Goal: Task Accomplishment & Management: Manage account settings

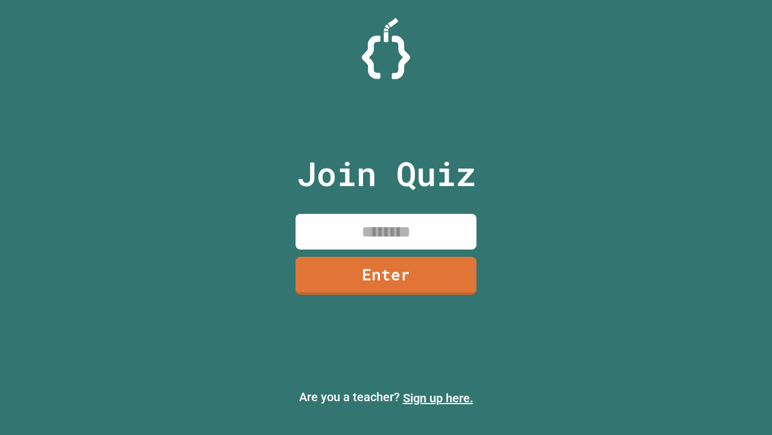
click at [438, 398] on link "Sign up here." at bounding box center [438, 397] width 71 height 14
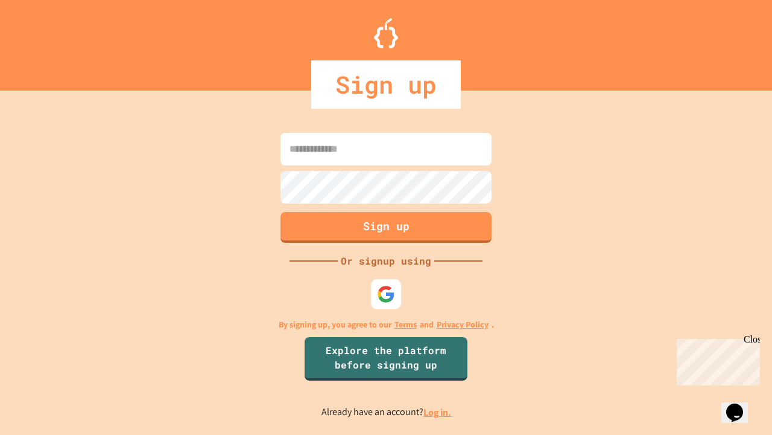
click at [438, 412] on link "Log in." at bounding box center [438, 412] width 28 height 13
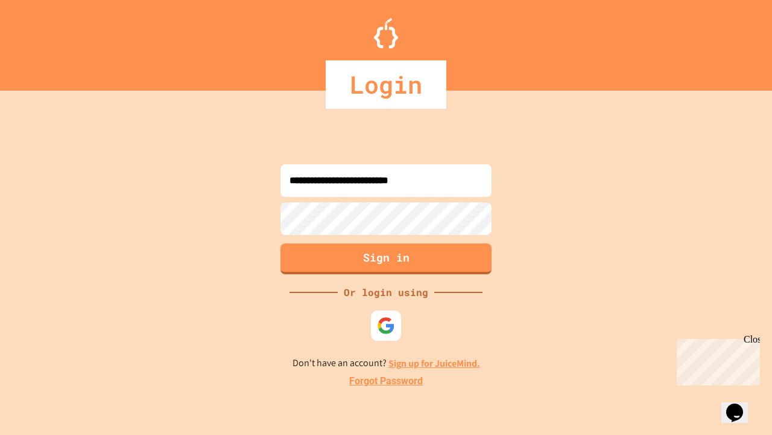
type input "**********"
